Goal: Task Accomplishment & Management: Manage account settings

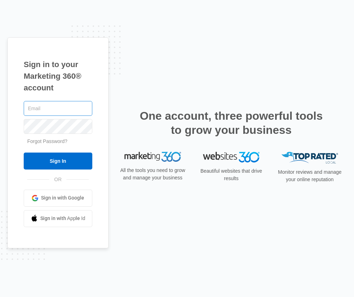
click at [58, 109] on input "text" at bounding box center [58, 108] width 69 height 15
type input "[PERSON_NAME][EMAIL_ADDRESS][DOMAIN_NAME]"
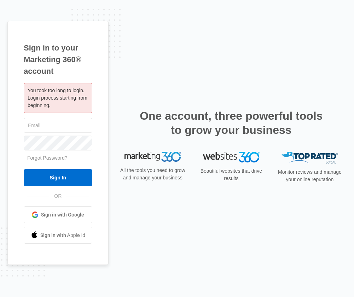
type input "[PERSON_NAME][EMAIL_ADDRESS][DOMAIN_NAME]"
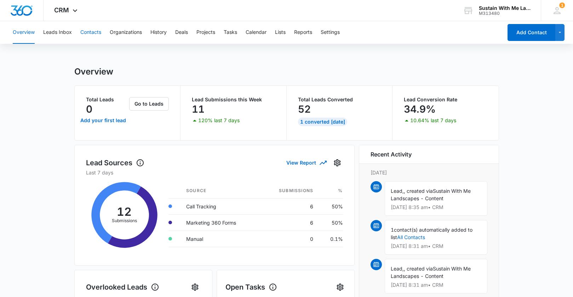
click at [91, 31] on button "Contacts" at bounding box center [90, 32] width 21 height 23
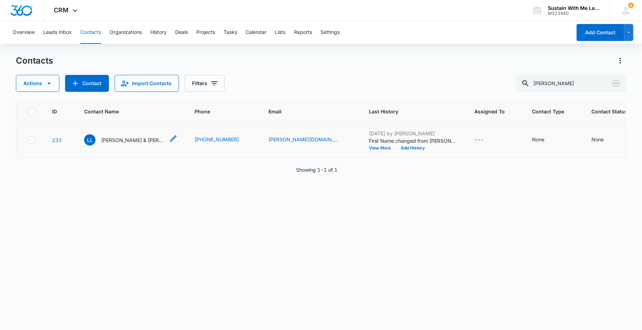
click at [123, 141] on p "Linus Lu & Miriam Gerber" at bounding box center [133, 140] width 64 height 7
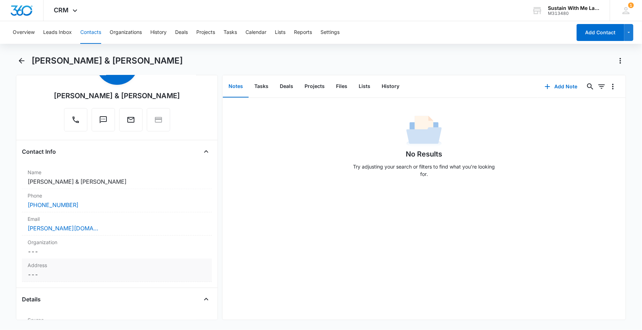
scroll to position [52, 0]
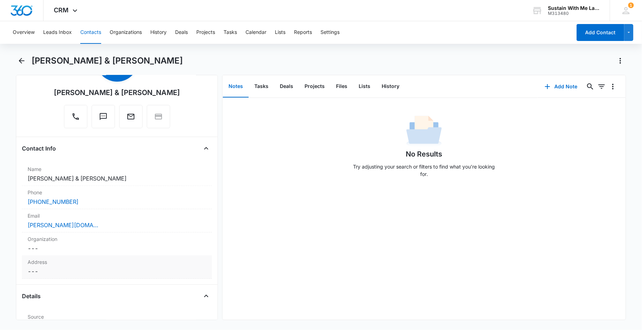
click at [65, 265] on div "Address Cancel Save Changes ---" at bounding box center [117, 267] width 190 height 23
click at [61, 284] on input "text" at bounding box center [117, 286] width 167 height 17
paste input "1319 Peralta Ave, Berkeley, CA 94702"
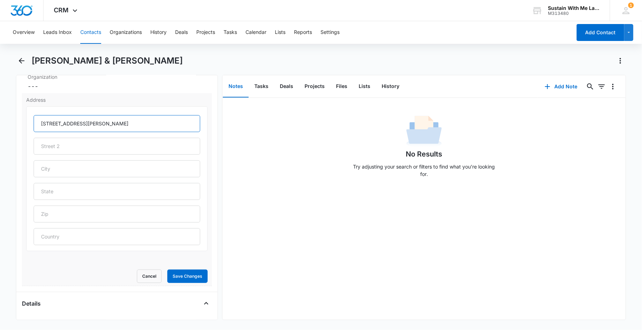
scroll to position [232, 0]
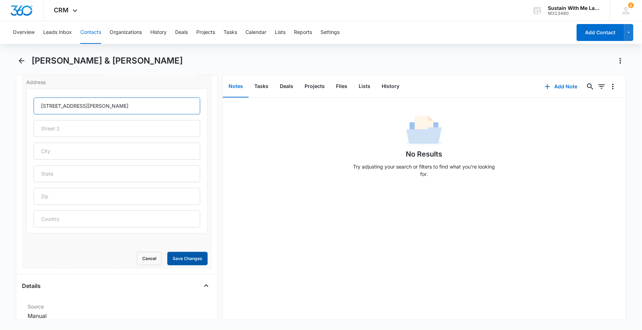
type input "1319 Peralta Ave, Berkeley, CA 94702"
click at [196, 260] on button "Save Changes" at bounding box center [187, 258] width 40 height 13
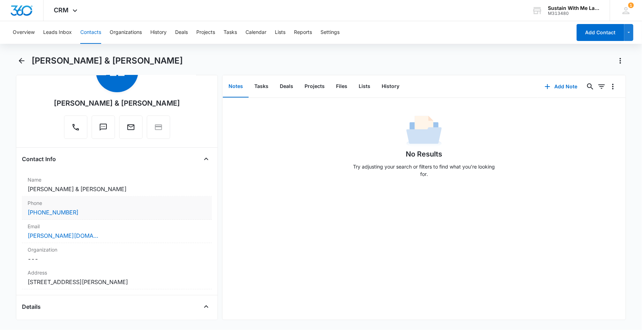
scroll to position [34, 0]
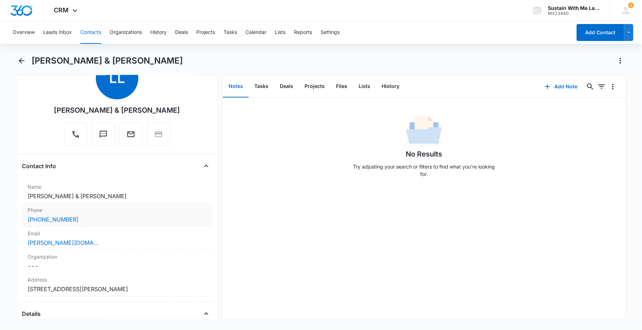
click at [96, 218] on div "(408) 726-4169" at bounding box center [117, 219] width 179 height 8
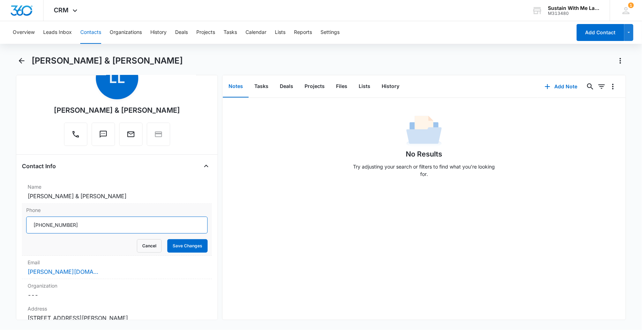
click at [97, 226] on input "Phone" at bounding box center [116, 225] width 181 height 17
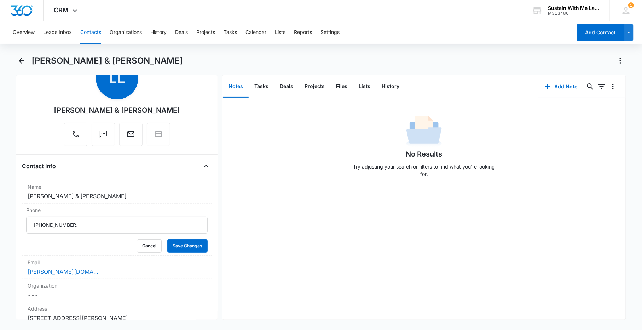
click at [87, 29] on button "Contacts" at bounding box center [90, 32] width 21 height 23
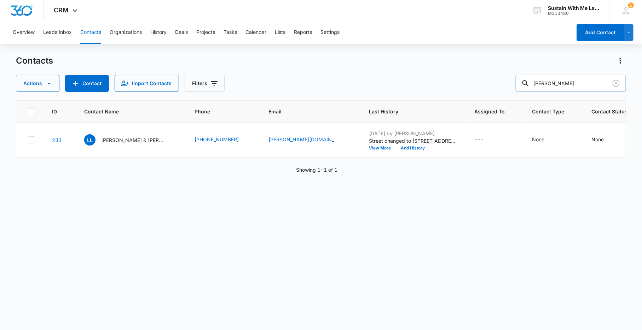
click at [354, 85] on input "linus" at bounding box center [571, 83] width 110 height 17
type input "theresa"
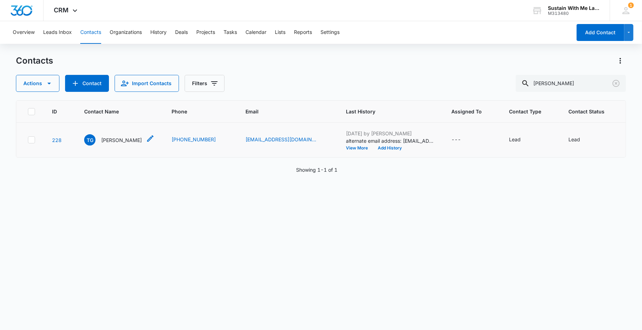
click at [116, 144] on p "Theresa Gensler" at bounding box center [121, 140] width 41 height 7
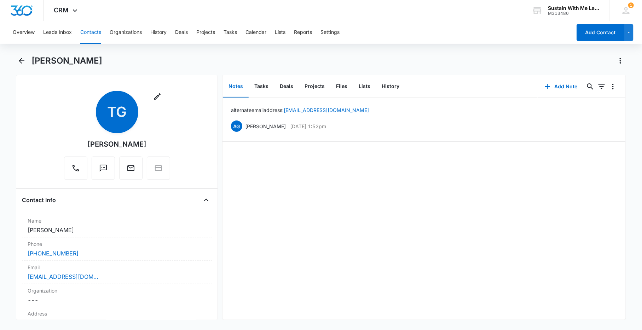
drag, startPoint x: 108, startPoint y: 61, endPoint x: 70, endPoint y: 61, distance: 37.5
click at [70, 61] on div "Theresa Gensler" at bounding box center [328, 60] width 594 height 11
copy h1 "Gensler"
drag, startPoint x: 17, startPoint y: 276, endPoint x: 112, endPoint y: 276, distance: 95.1
click at [112, 276] on div "Remove TG Theresa Gensler Contact Info Name Cancel Save Changes Theresa Gensler…" at bounding box center [117, 197] width 202 height 245
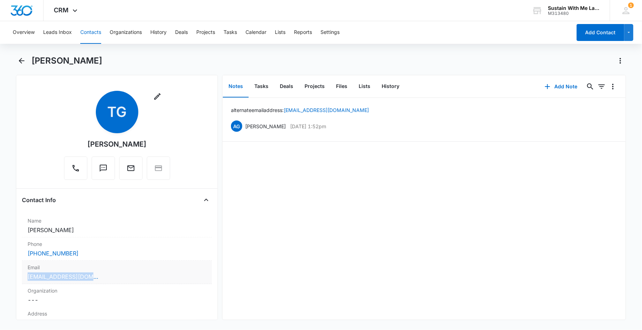
copy link "tgensler2@comcast.net"
click at [92, 34] on button "Contacts" at bounding box center [90, 32] width 21 height 23
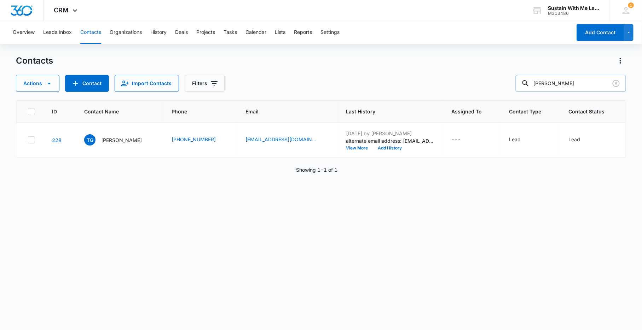
click at [354, 83] on input "theresa" at bounding box center [571, 83] width 110 height 17
type input "joyce"
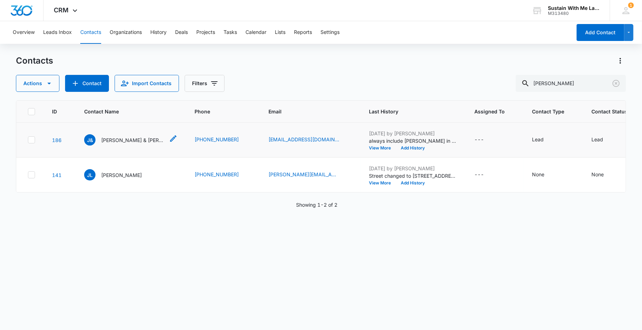
click at [154, 144] on p "Joyce & Randy Feigenbaum" at bounding box center [133, 140] width 64 height 7
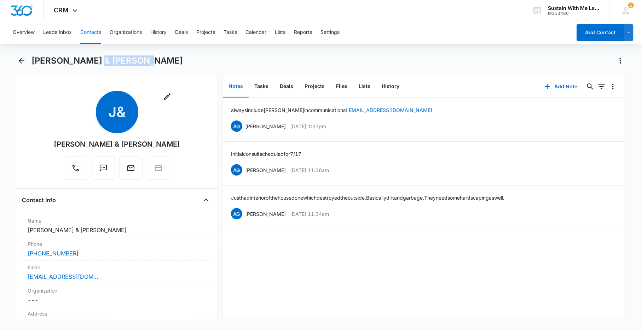
drag, startPoint x: 153, startPoint y: 61, endPoint x: 95, endPoint y: 62, distance: 58.4
click at [95, 62] on div "Joyce & Randy Feigenbaum" at bounding box center [328, 60] width 594 height 11
copy h1 "Feigenbaum"
drag, startPoint x: 16, startPoint y: 277, endPoint x: 94, endPoint y: 278, distance: 78.2
click at [94, 278] on main "Joyce & Randy Feigenbaum Remove J& Joyce & Randy Feigenbaum Contact Info Name C…" at bounding box center [321, 192] width 642 height 274
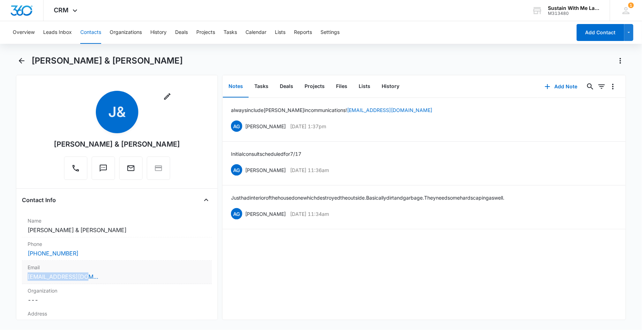
copy link "jfjoycef@gmail.com"
drag, startPoint x: 384, startPoint y: 110, endPoint x: 330, endPoint y: 112, distance: 53.8
click at [330, 112] on div "always include Randy in communications! ranclark@gmail.com AG Amelia Greenland …" at bounding box center [424, 119] width 386 height 27
copy link "ranclark@gmail.com"
click at [92, 31] on button "Contacts" at bounding box center [90, 32] width 21 height 23
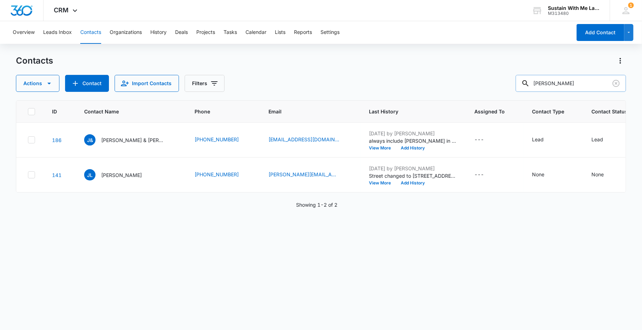
click at [354, 84] on input "joyce" at bounding box center [571, 83] width 110 height 17
type input "heather"
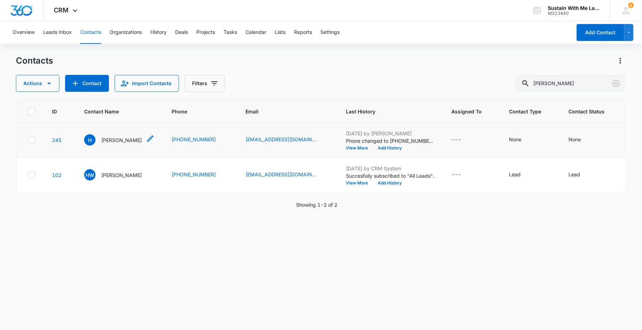
click at [111, 143] on p "Heather" at bounding box center [121, 140] width 41 height 7
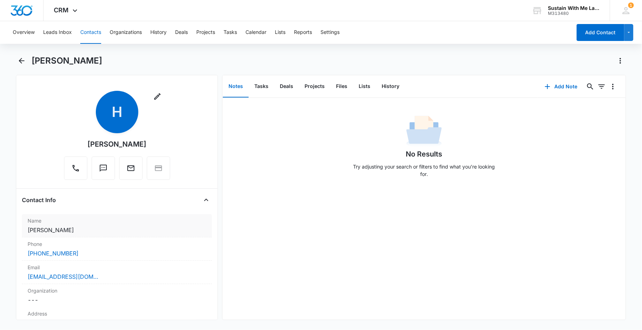
click at [88, 234] on div "Name Cancel Save Changes Heather" at bounding box center [117, 225] width 190 height 23
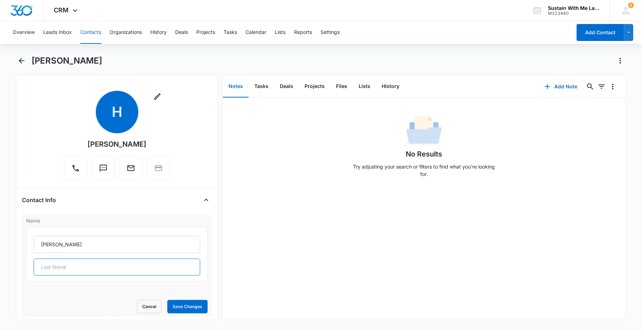
click at [121, 272] on input "text" at bounding box center [117, 267] width 167 height 17
type input "Dang"
click at [184, 297] on button "Save Changes" at bounding box center [187, 306] width 40 height 13
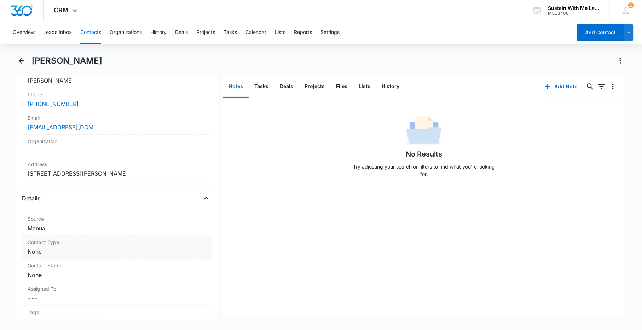
scroll to position [149, 0]
drag, startPoint x: 76, startPoint y: 100, endPoint x: 17, endPoint y: 100, distance: 59.4
click at [17, 100] on div "Remove HD Heather Dang Contact Info Name Cancel Save Changes Heather Dang Phone…" at bounding box center [117, 197] width 202 height 245
copy link "(650) 248-3808"
click at [93, 35] on button "Contacts" at bounding box center [90, 32] width 21 height 23
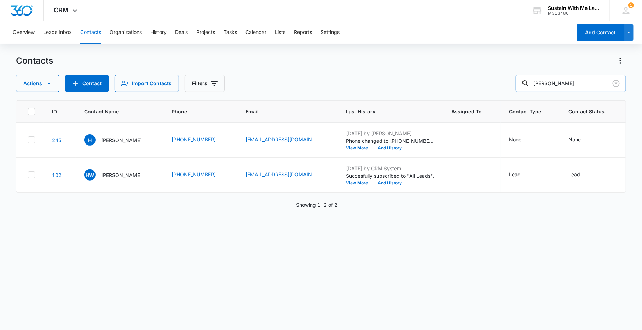
click at [354, 82] on input "heather" at bounding box center [571, 83] width 110 height 17
type input "prema"
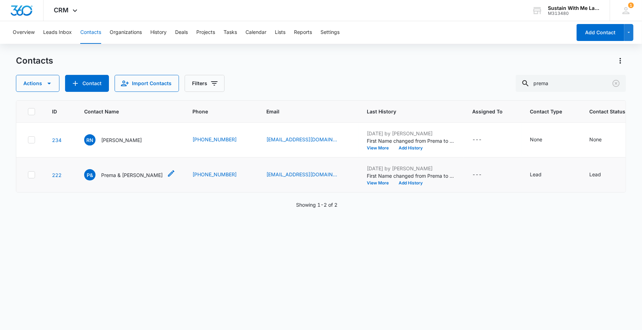
click at [105, 178] on p "Prema & Ranga Nagarajan" at bounding box center [132, 175] width 62 height 7
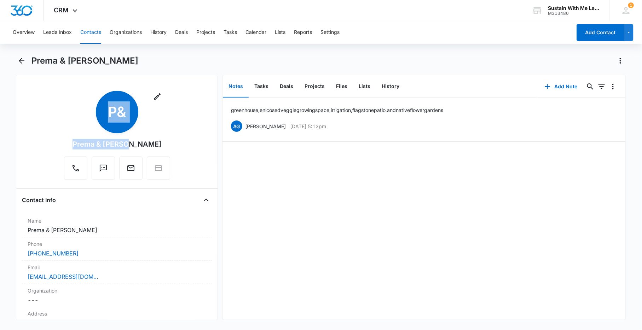
drag, startPoint x: 173, startPoint y: 146, endPoint x: 126, endPoint y: 146, distance: 47.7
click at [126, 146] on div "Remove P& Prema & Ranga Nagarajan" at bounding box center [117, 137] width 190 height 92
copy div "Remove P& Prema & Ranga"
drag, startPoint x: 18, startPoint y: 277, endPoint x: 97, endPoint y: 275, distance: 78.2
click at [99, 275] on div "Remove P& Prema & Ranga Nagarajan Contact Info Name Cancel Save Changes Prema &…" at bounding box center [117, 197] width 202 height 245
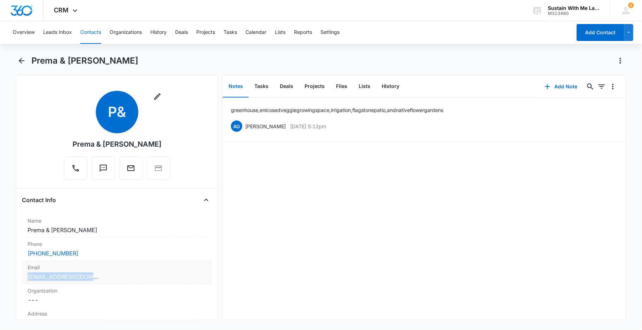
copy link "prema_ranga@yahoo.com"
